Goal: Task Accomplishment & Management: Use online tool/utility

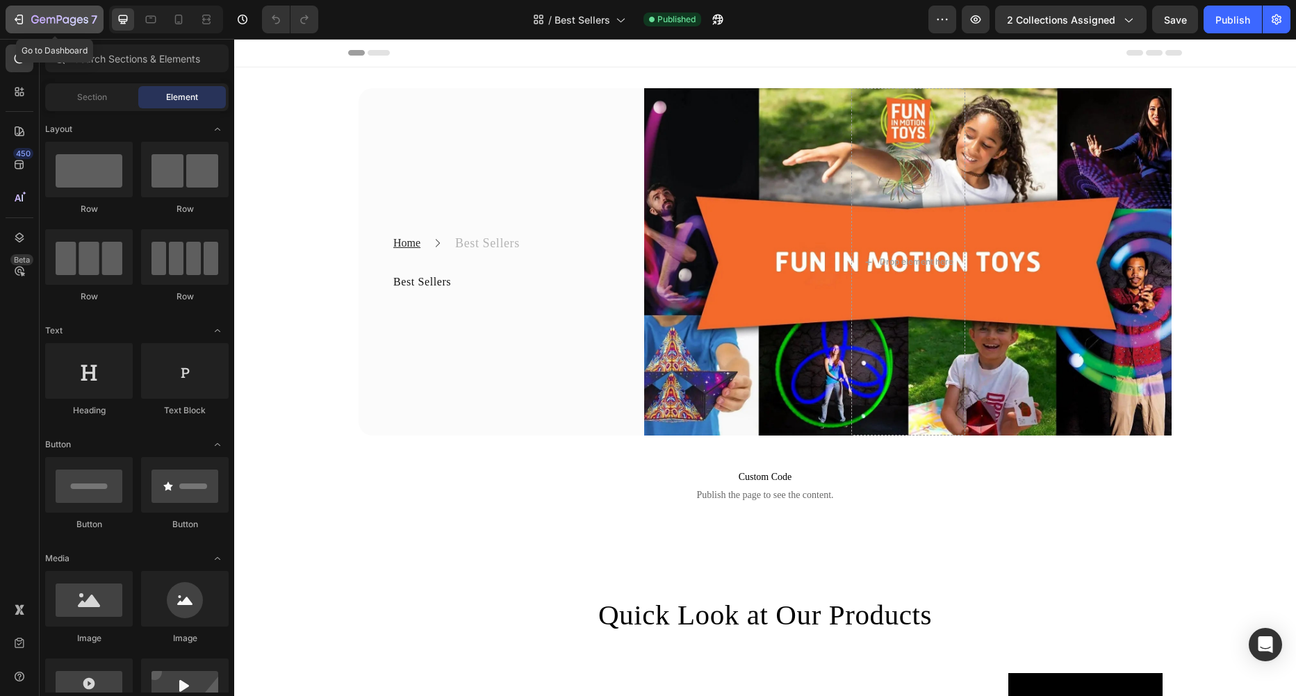
click at [24, 22] on icon "button" at bounding box center [19, 20] width 14 height 14
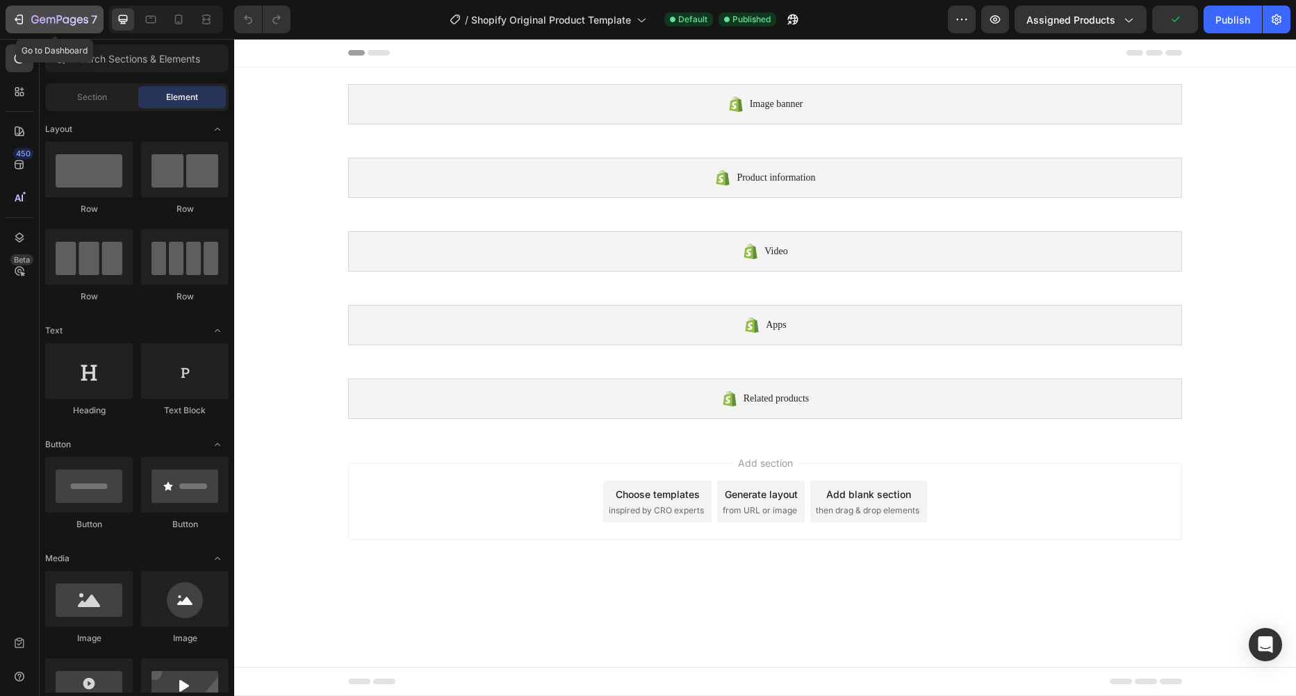
click at [44, 17] on icon "button" at bounding box center [59, 21] width 57 height 12
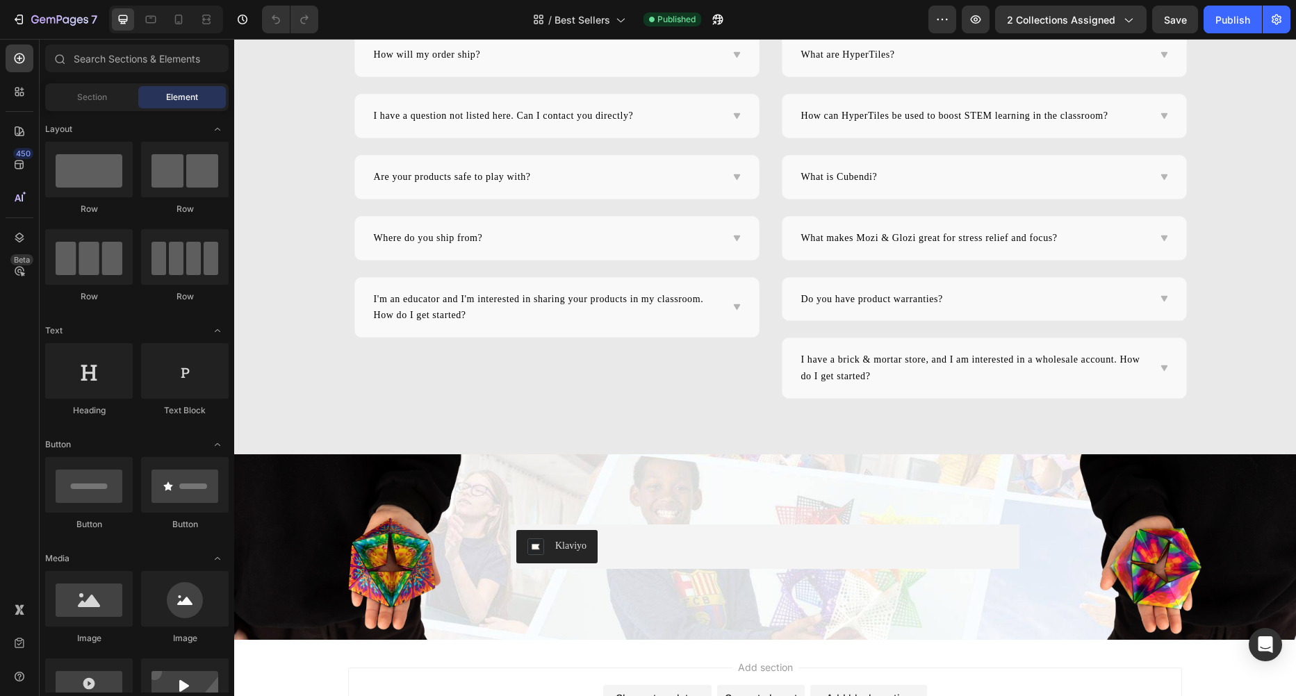
scroll to position [3807, 0]
click at [978, 19] on icon "button" at bounding box center [976, 20] width 14 height 14
